Goal: Check status: Check status

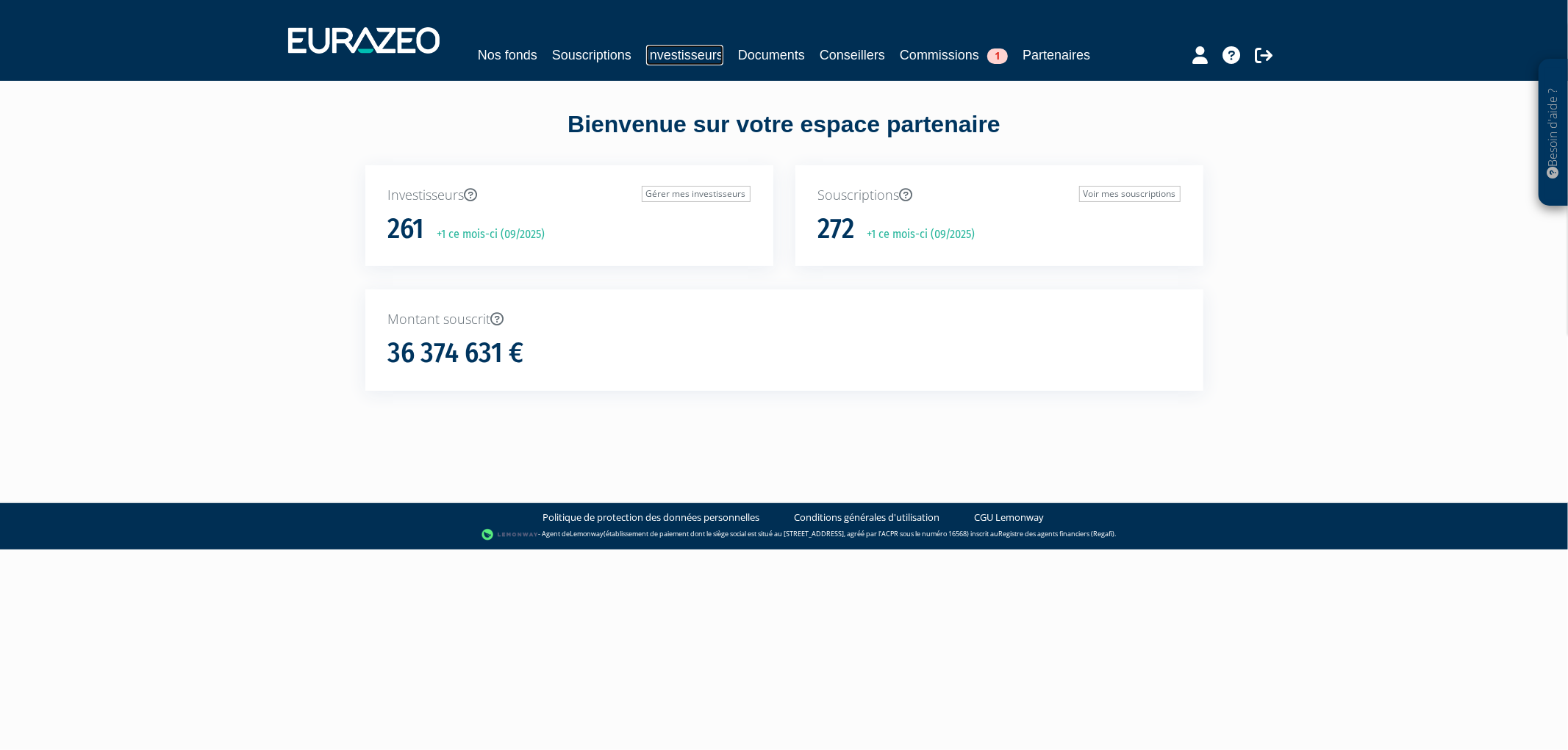
click at [672, 62] on link "Investisseurs" at bounding box center [684, 55] width 77 height 21
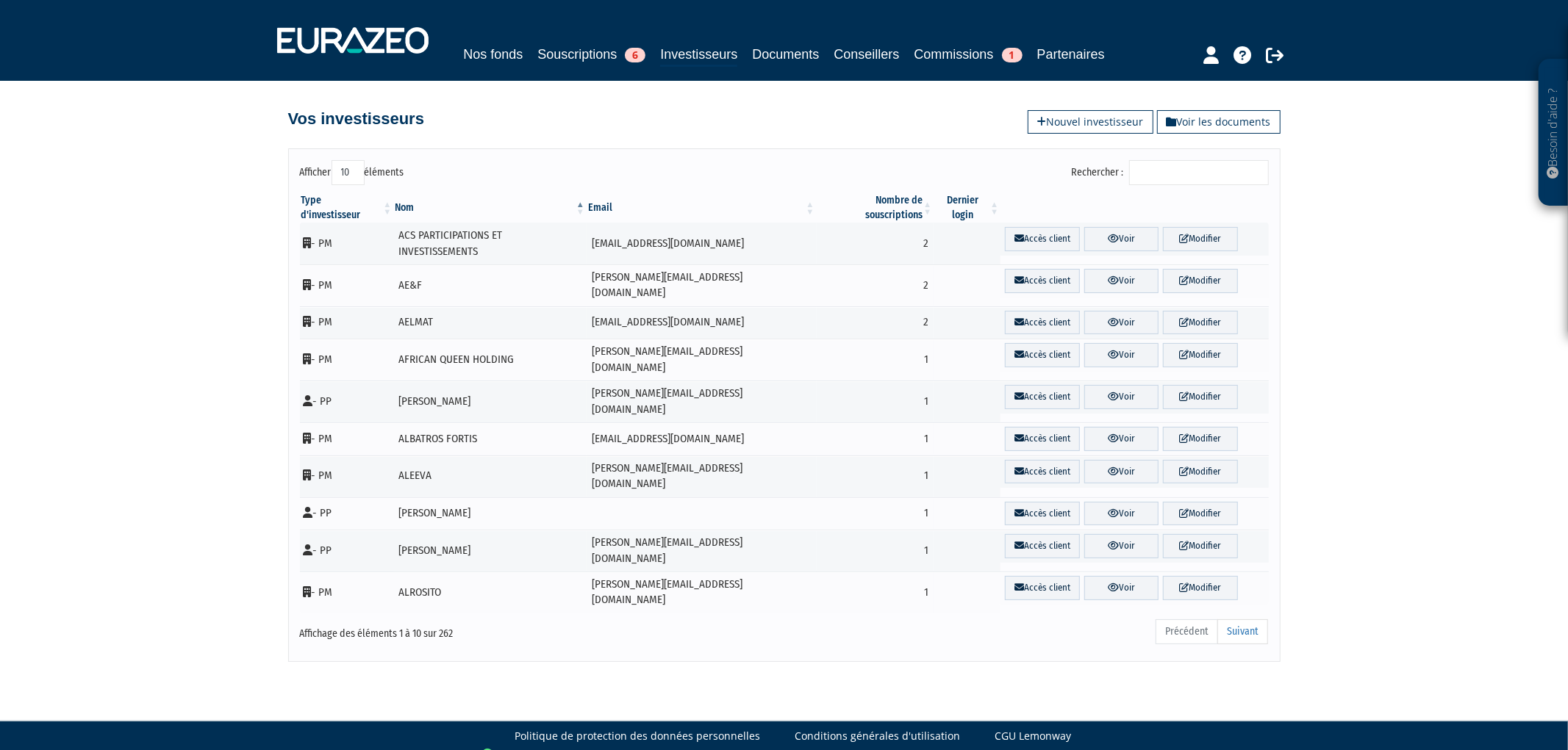
click at [1173, 168] on input "Rechercher :" at bounding box center [1199, 173] width 140 height 25
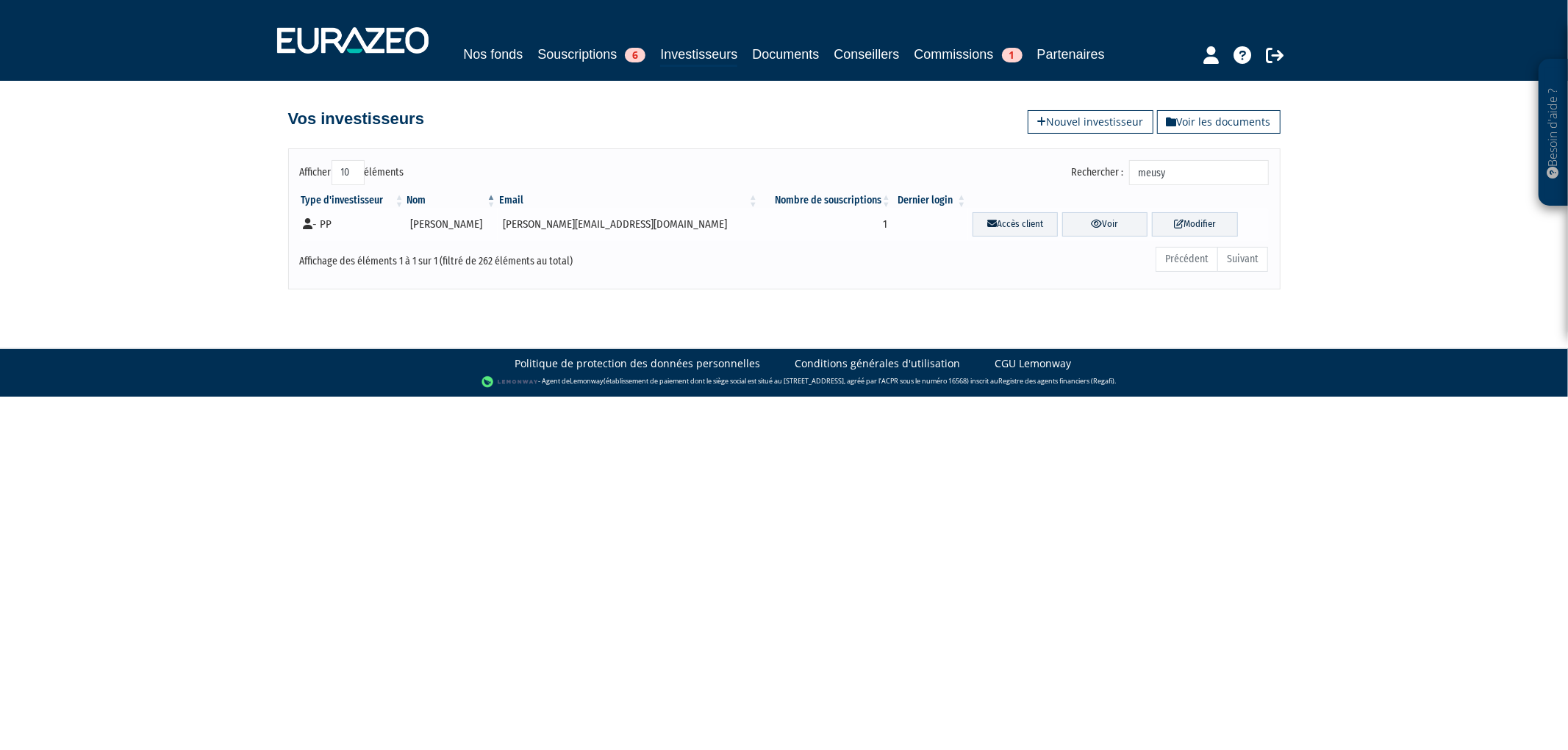
type input "meusy"
click at [406, 221] on td "- PP" at bounding box center [353, 224] width 106 height 33
click at [1079, 224] on link "Voir" at bounding box center [1105, 224] width 85 height 24
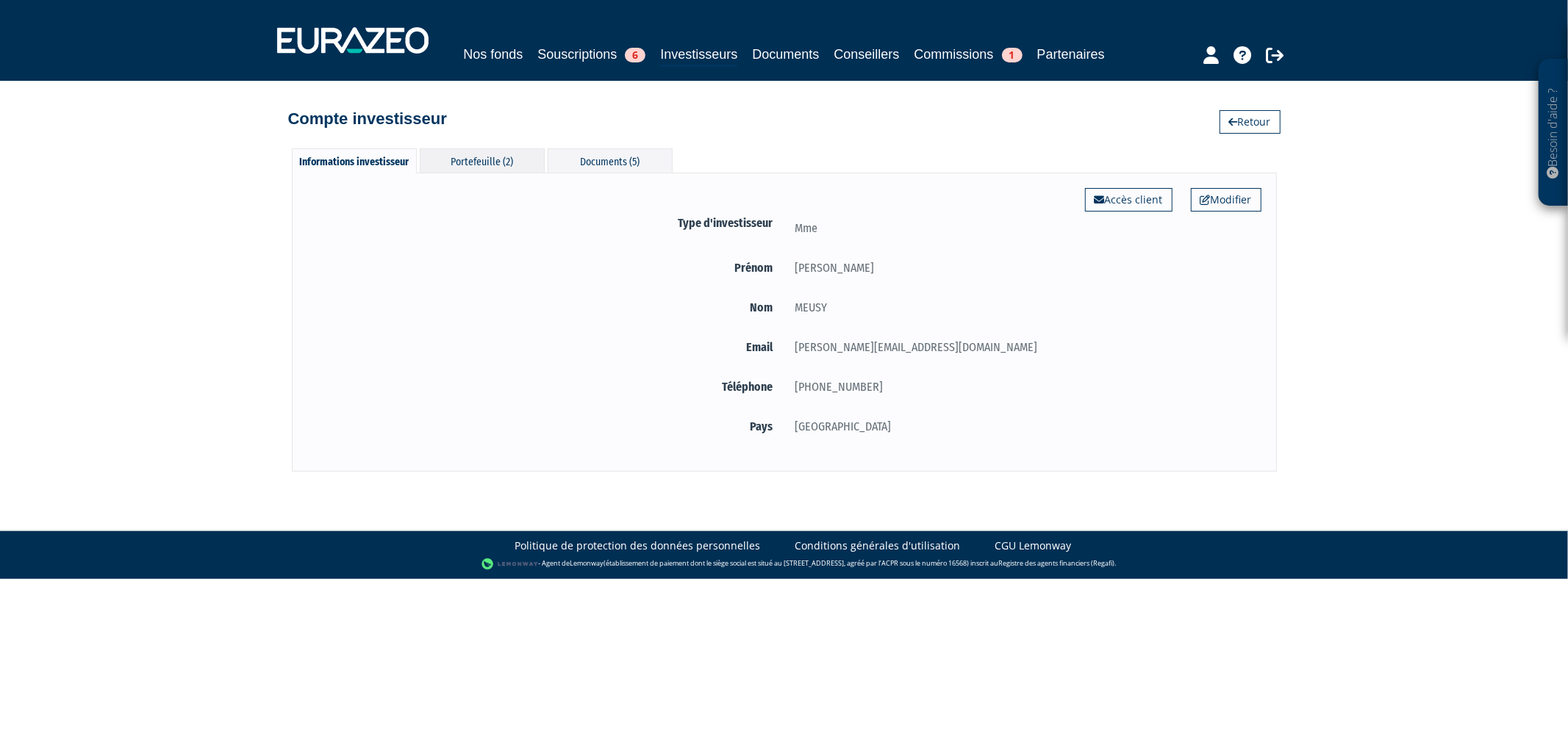
click at [464, 149] on div "Portefeuille (2)" at bounding box center [482, 160] width 125 height 24
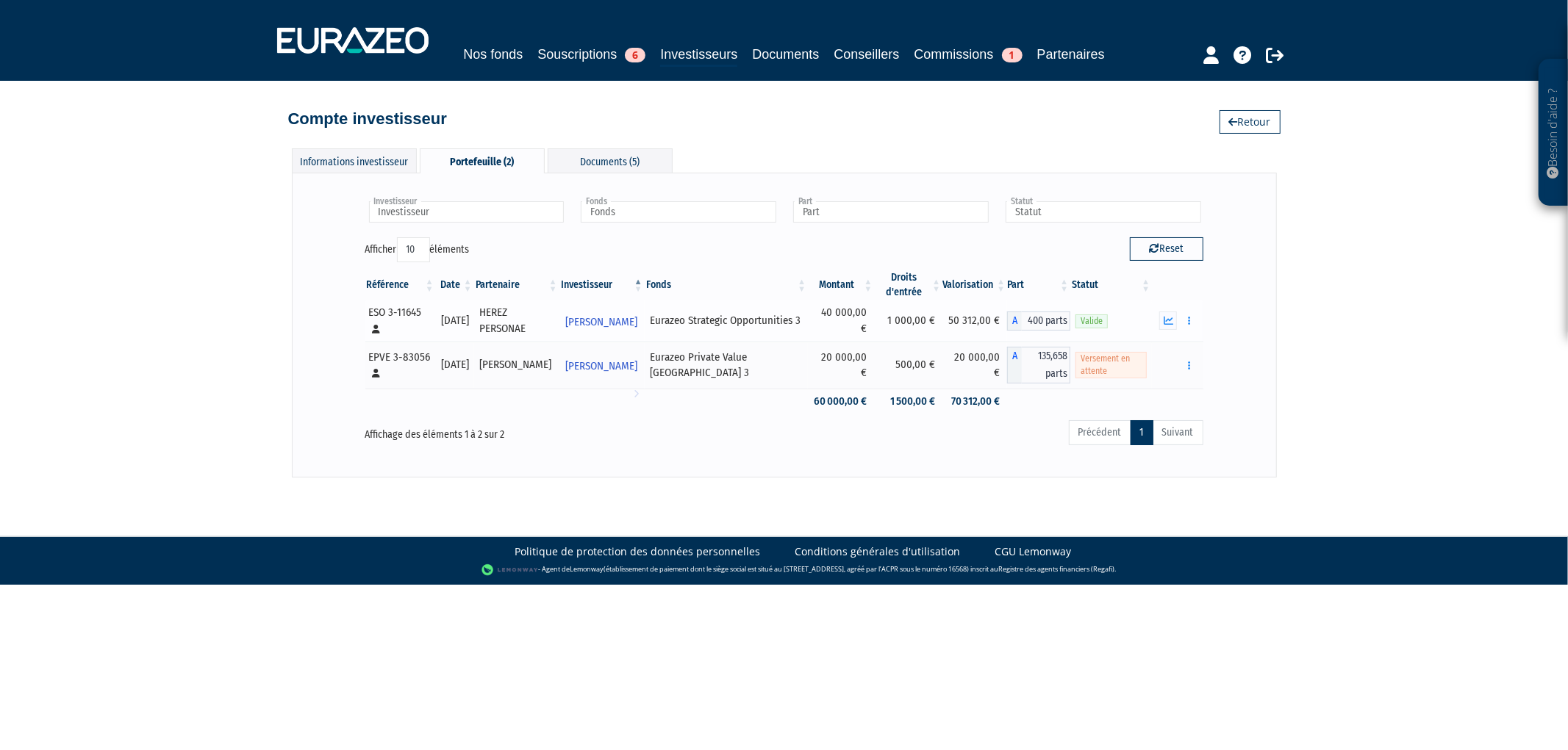
click at [1194, 316] on button "button" at bounding box center [1189, 320] width 18 height 18
click at [1139, 349] on link "Documents" at bounding box center [1156, 347] width 74 height 24
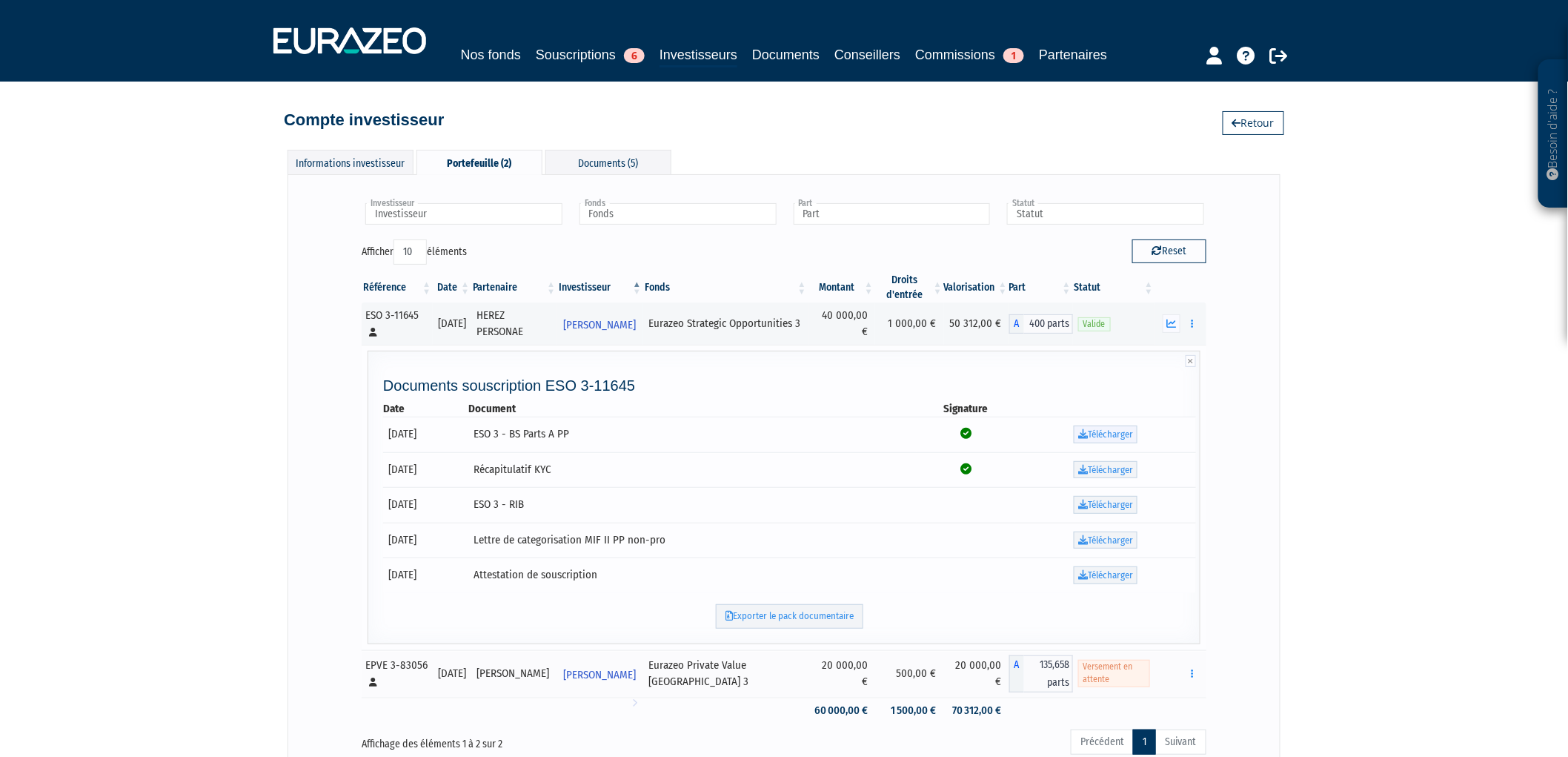
click at [1088, 434] on icon at bounding box center [1082, 434] width 10 height 10
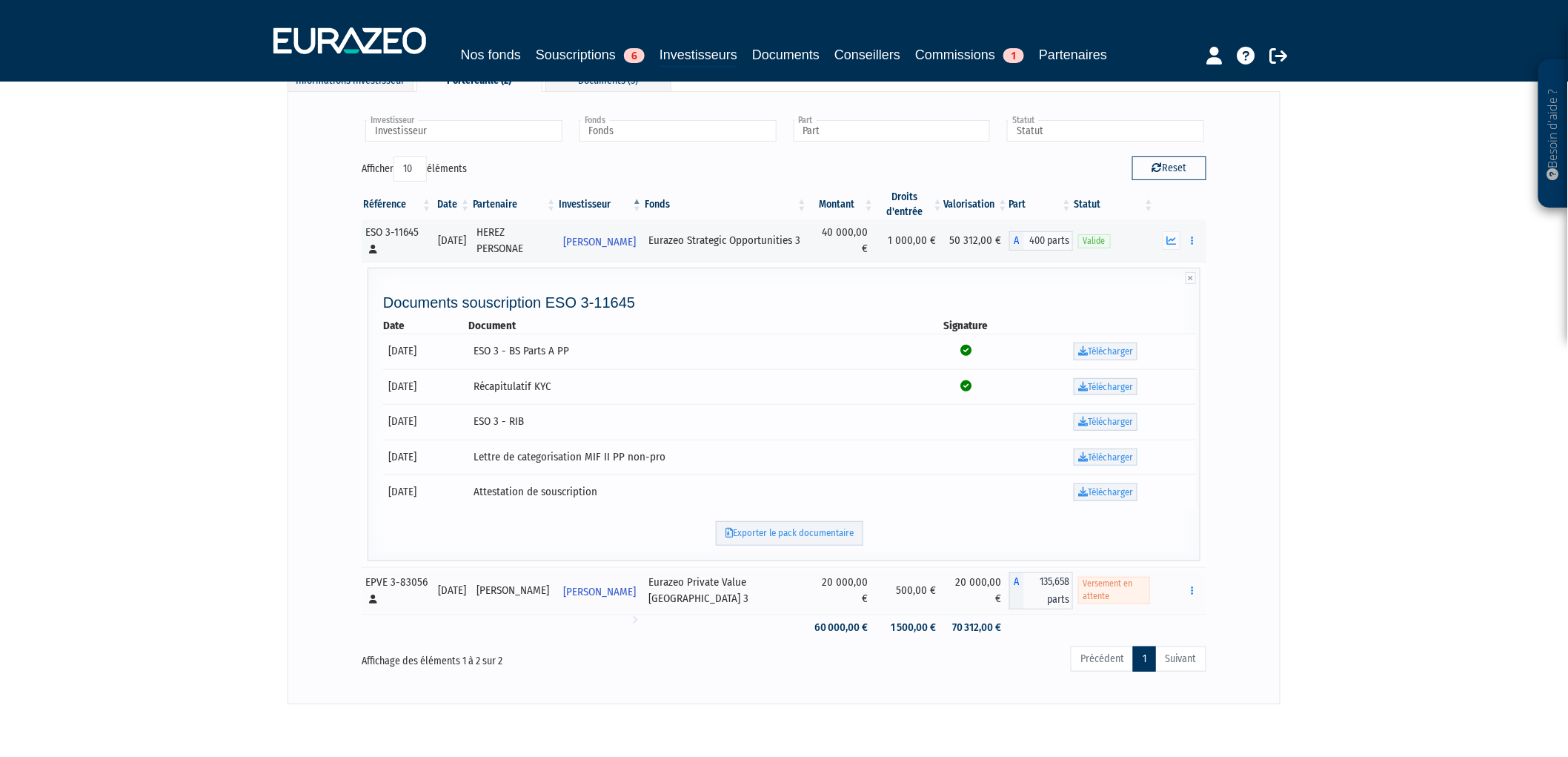
scroll to position [139, 0]
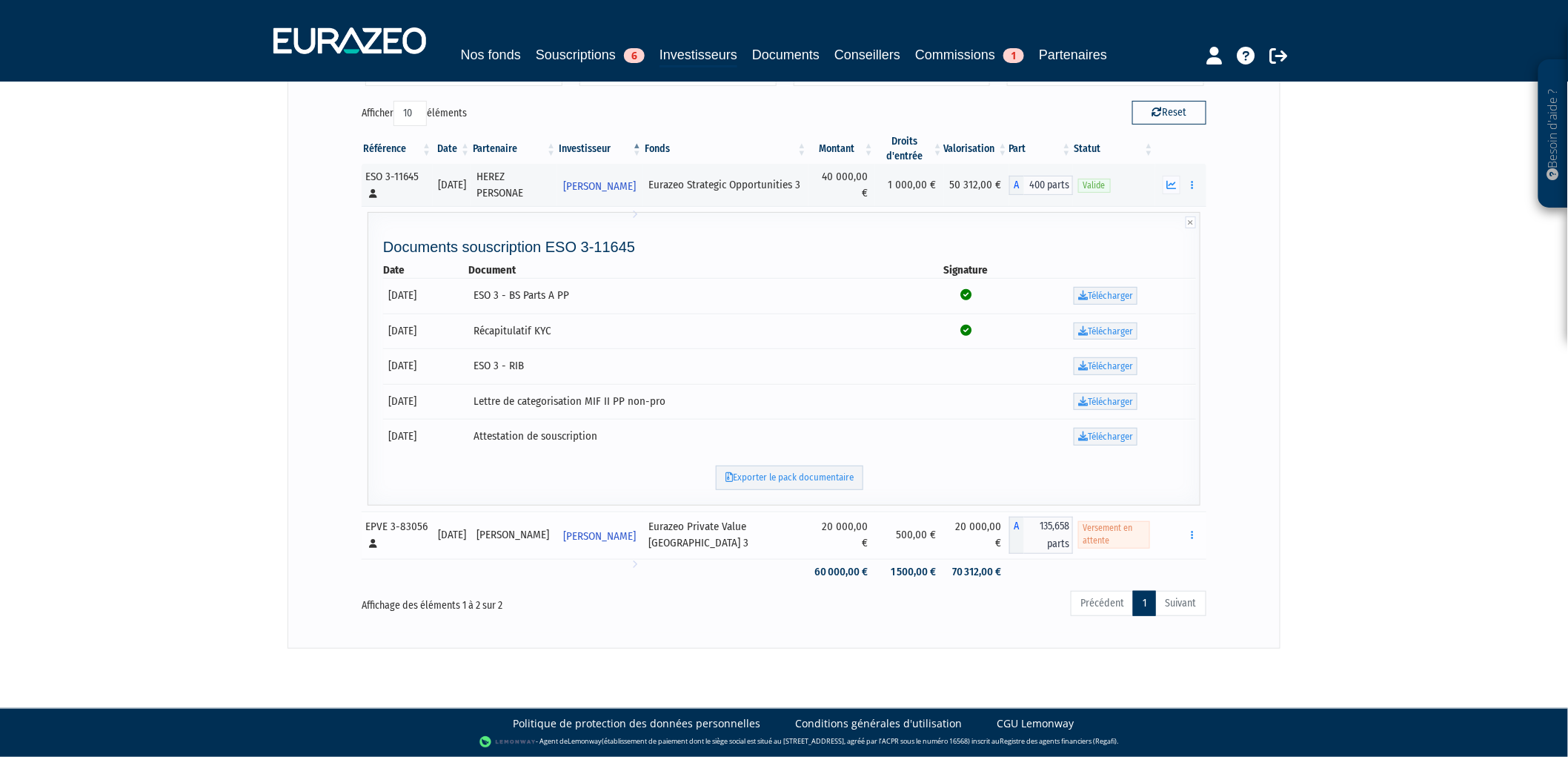
click at [1178, 532] on div "Réaliser le versement Rachat libre" at bounding box center [1180, 535] width 41 height 19
click at [1197, 536] on button "button" at bounding box center [1192, 535] width 18 height 19
drag, startPoint x: 901, startPoint y: 534, endPoint x: 701, endPoint y: 534, distance: 200.0
click at [701, 534] on tr "EPVE 3-83056 [Français] Personne physique [DATE] [PERSON_NAME] [PERSON_NAME] l'…" at bounding box center [784, 536] width 845 height 48
click at [1188, 534] on button "button" at bounding box center [1192, 535] width 18 height 19
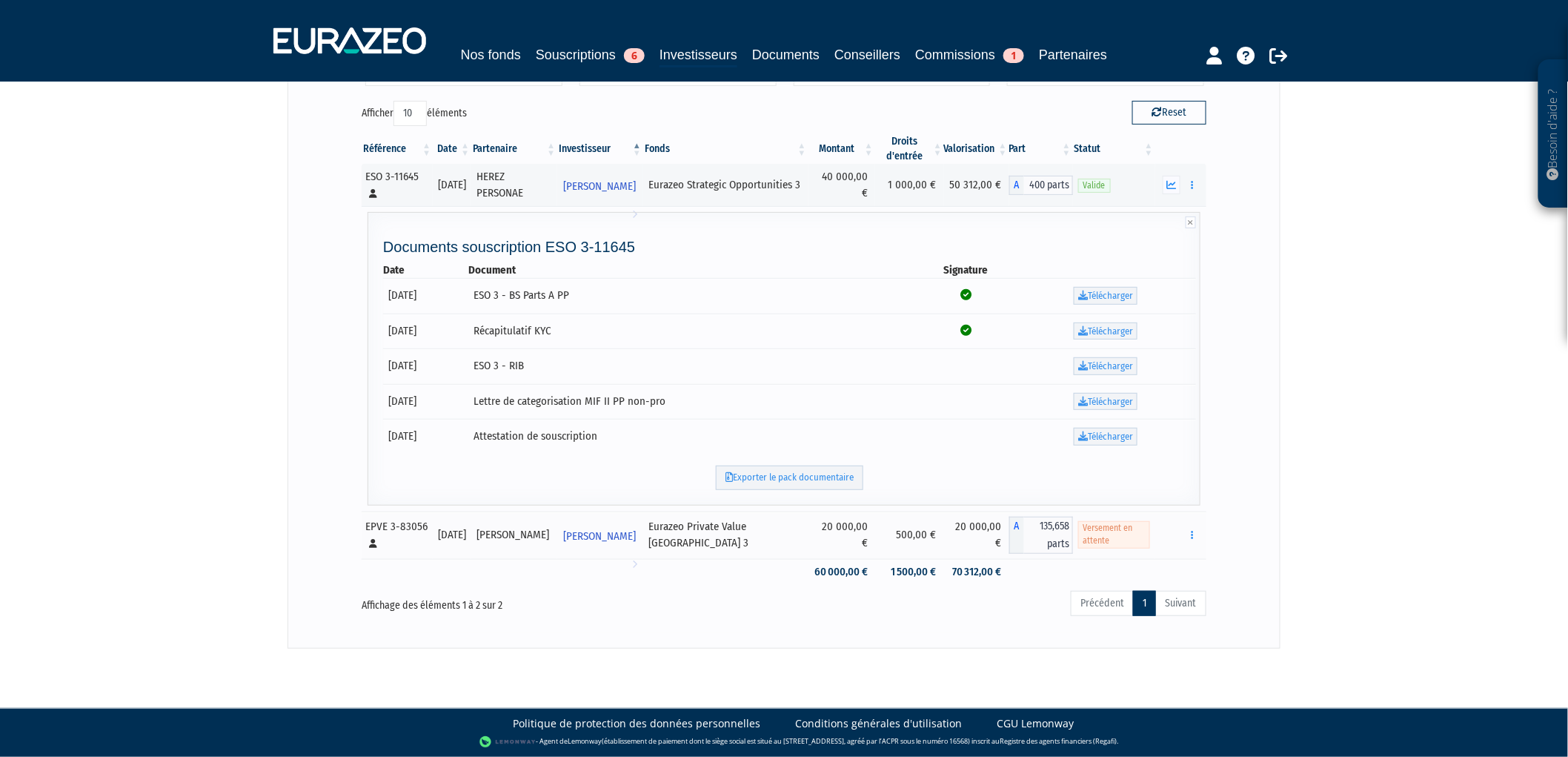
click at [1344, 514] on div "Besoin d'aide ? × J'ai besoin d'aide Si vous avez une question à propos du fonc…" at bounding box center [784, 255] width 1568 height 787
drag, startPoint x: 97, startPoint y: 351, endPoint x: 108, endPoint y: 352, distance: 11.0
click at [98, 349] on div "Besoin d'aide ? × J'ai besoin d'aide Si vous avez une question à propos du fonc…" at bounding box center [784, 255] width 1568 height 787
click at [1097, 537] on span "Versement en attente" at bounding box center [1114, 535] width 72 height 27
drag, startPoint x: 1122, startPoint y: 537, endPoint x: 1071, endPoint y: 523, distance: 52.9
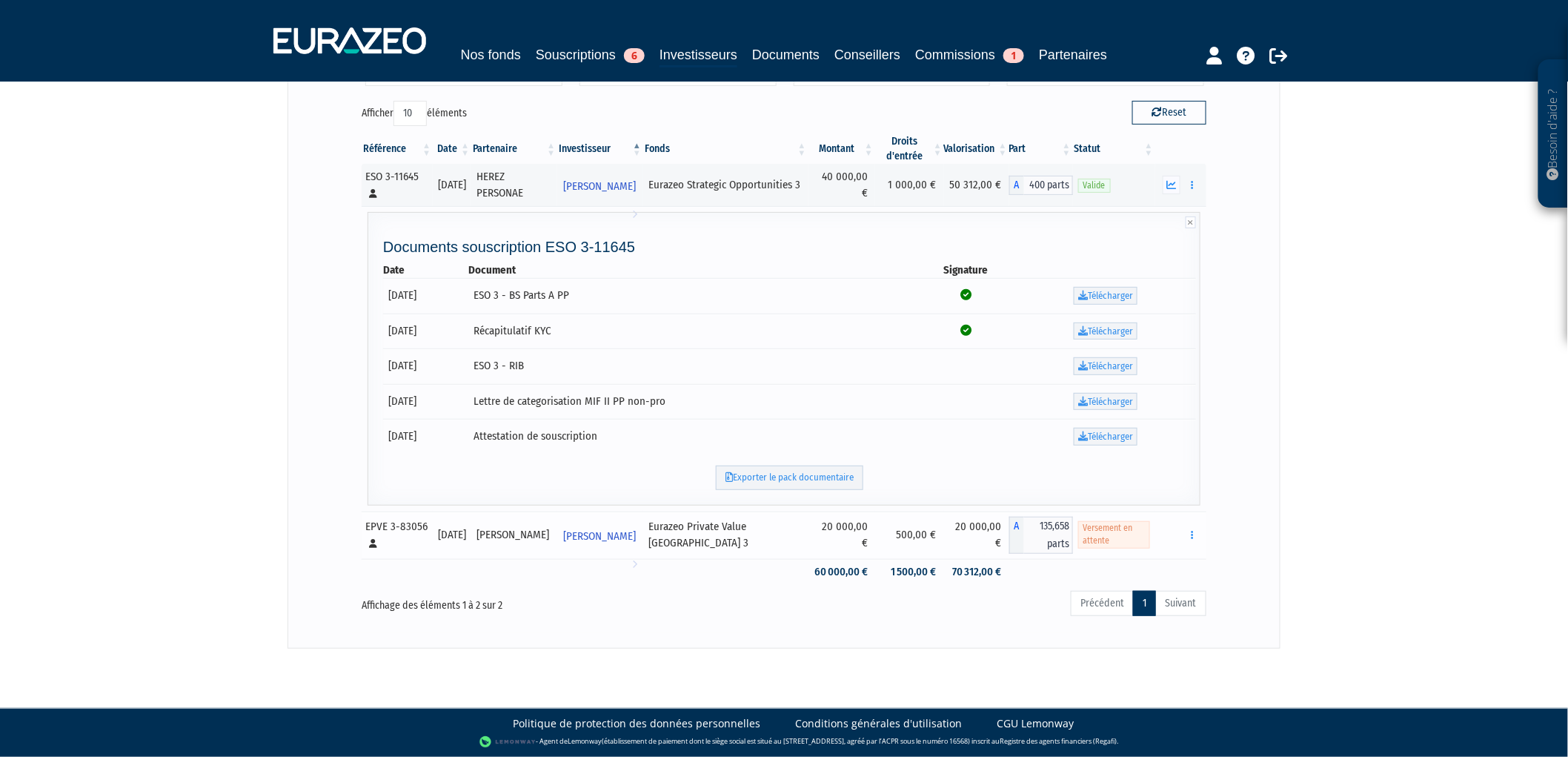
click at [1067, 523] on tr "EPVE 3-83056 [Français] Personne physique [DATE] [PERSON_NAME] [PERSON_NAME] l'…" at bounding box center [784, 536] width 845 height 48
click at [1159, 527] on td "Réaliser le versement Rachat libre" at bounding box center [1180, 536] width 51 height 48
click at [1186, 530] on button "button" at bounding box center [1192, 535] width 18 height 19
click at [751, 536] on div "Eurazeo Private Value [GEOGRAPHIC_DATA] 3" at bounding box center [725, 535] width 155 height 32
click at [840, 527] on td "20 000,00 €" at bounding box center [842, 536] width 67 height 48
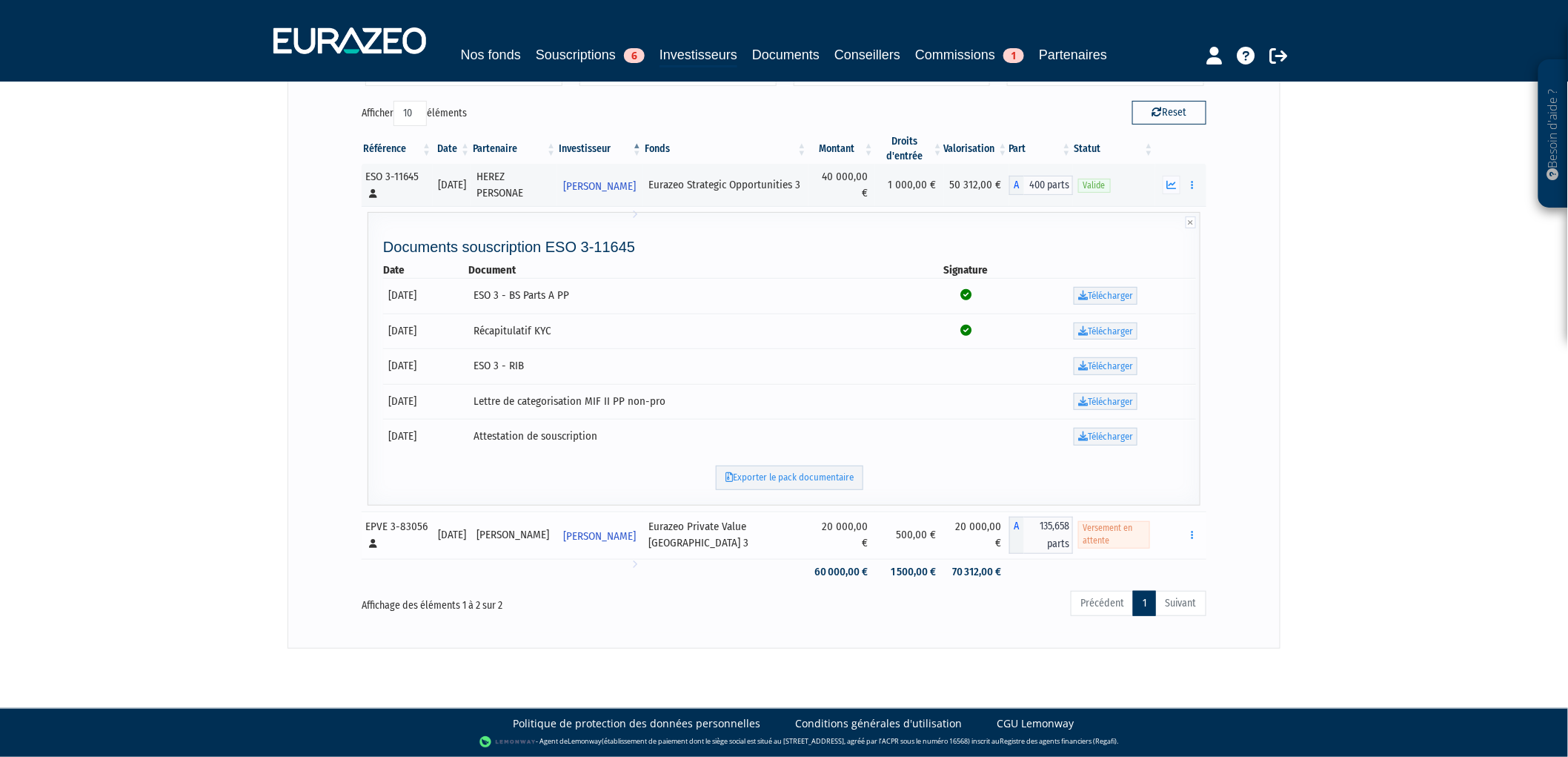
click at [828, 525] on td "20 000,00 €" at bounding box center [842, 536] width 67 height 48
drag, startPoint x: 890, startPoint y: 550, endPoint x: 905, endPoint y: 545, distance: 15.8
click at [908, 551] on tr "EPVE 3-83056 [Français] Personne physique [DATE] [PERSON_NAME] [PERSON_NAME] l'…" at bounding box center [784, 536] width 845 height 48
click at [466, 536] on div "[DATE]" at bounding box center [452, 535] width 28 height 16
click at [388, 528] on div "EPVE 3-83056 [Français] Personne physique" at bounding box center [396, 535] width 62 height 32
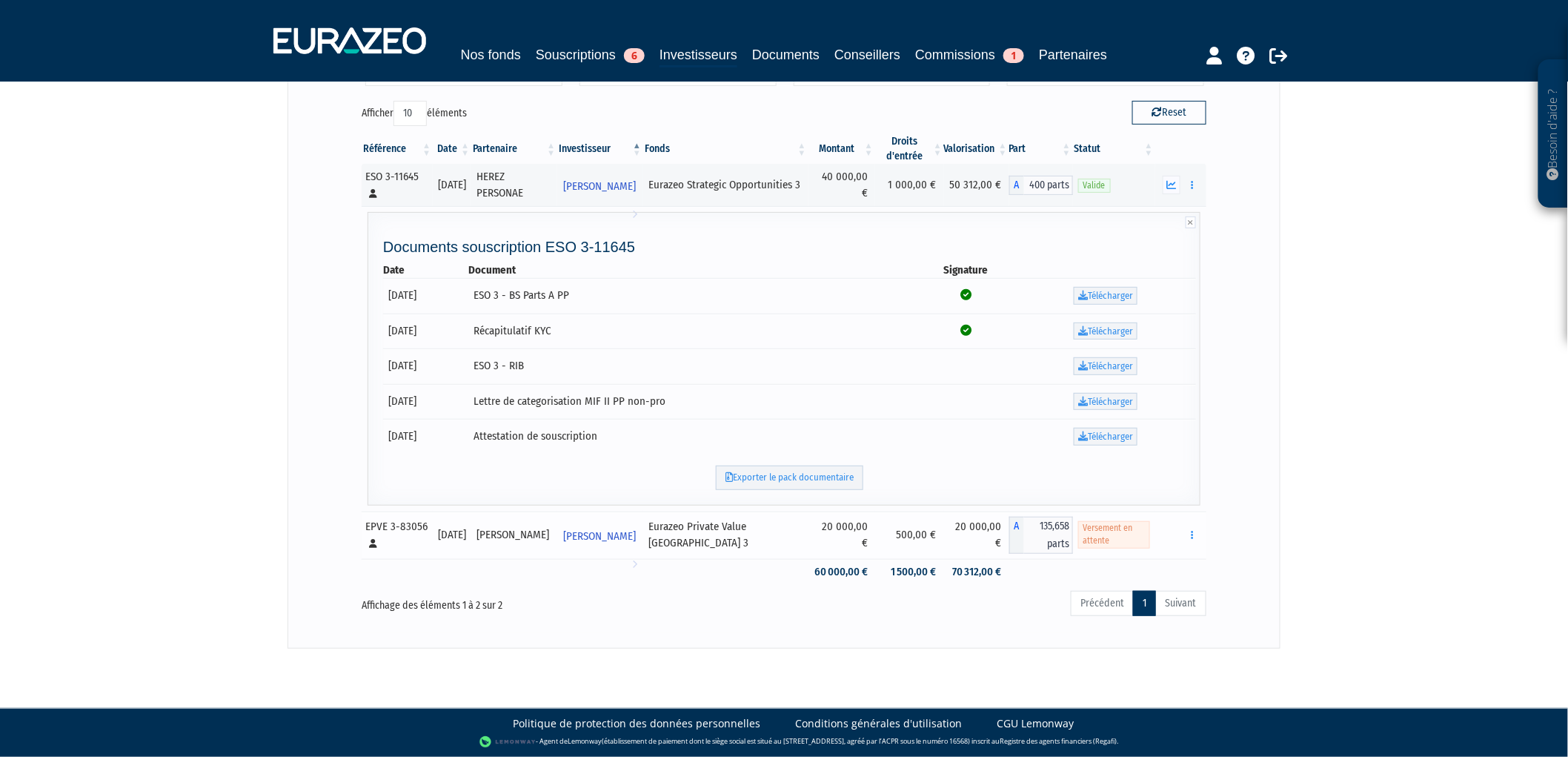
click at [379, 521] on div "EPVE 3-83056 [Français] Personne physique" at bounding box center [396, 535] width 62 height 32
click at [471, 520] on td "[DATE]" at bounding box center [452, 536] width 39 height 48
click at [1037, 534] on span "135,658 parts" at bounding box center [1048, 536] width 49 height 37
drag, startPoint x: 1117, startPoint y: 533, endPoint x: 1117, endPoint y: 550, distance: 17.0
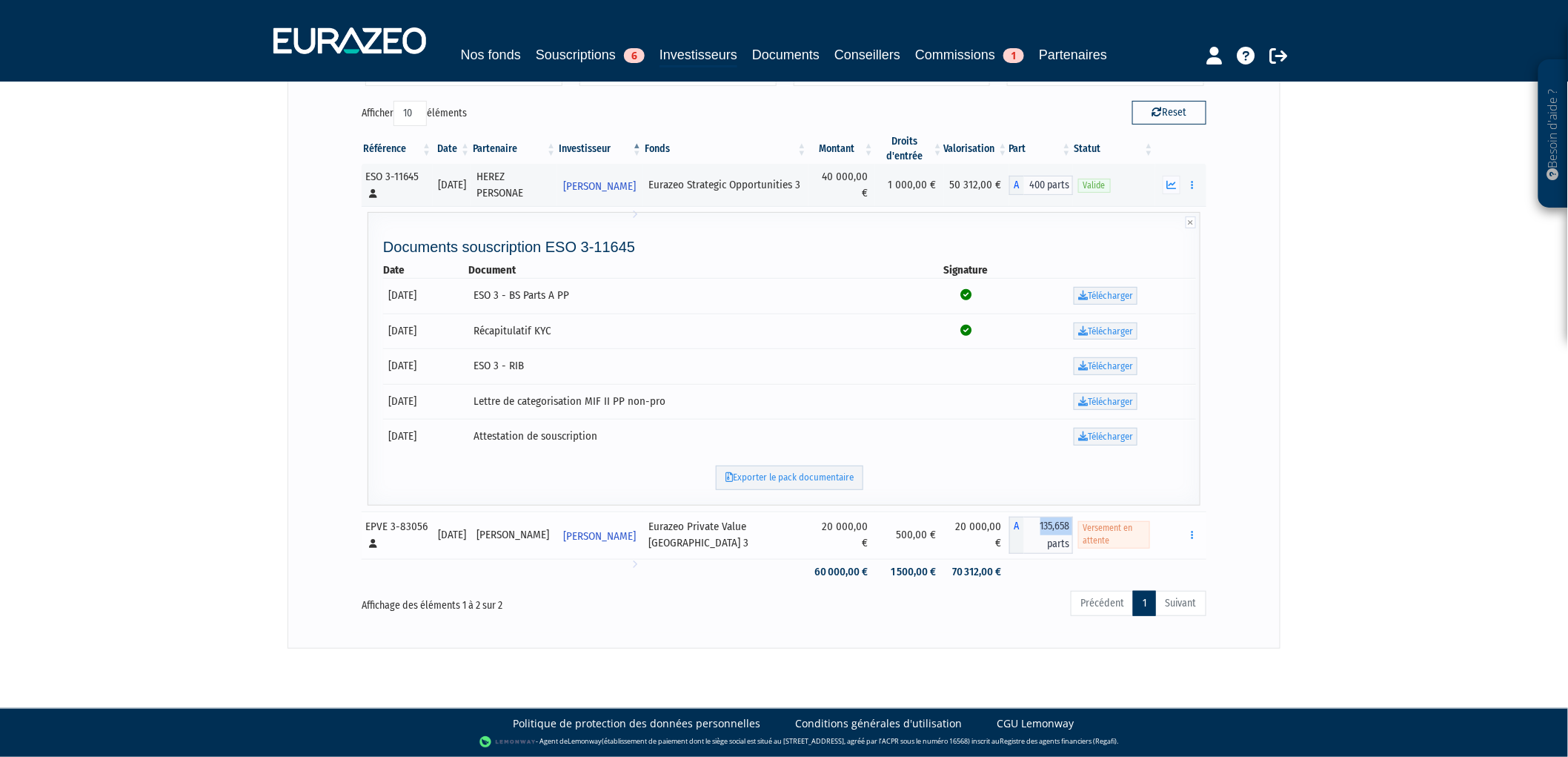
click at [1117, 550] on td "Versement en attente" at bounding box center [1114, 536] width 82 height 48
